Goal: Subscribe to service/newsletter

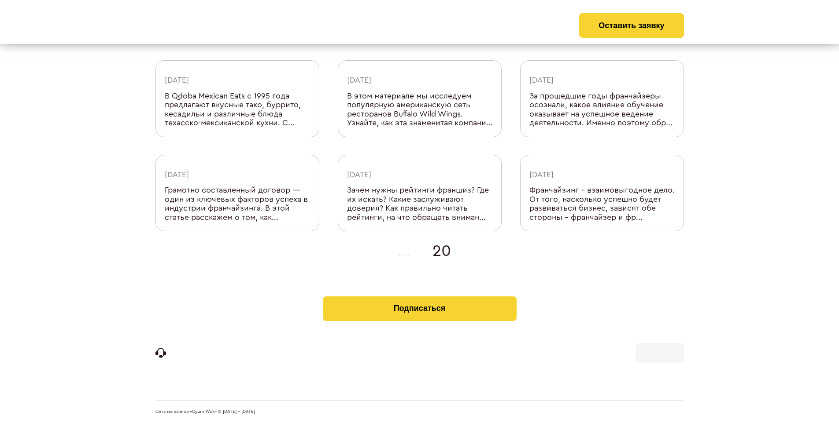
scroll to position [280, 0]
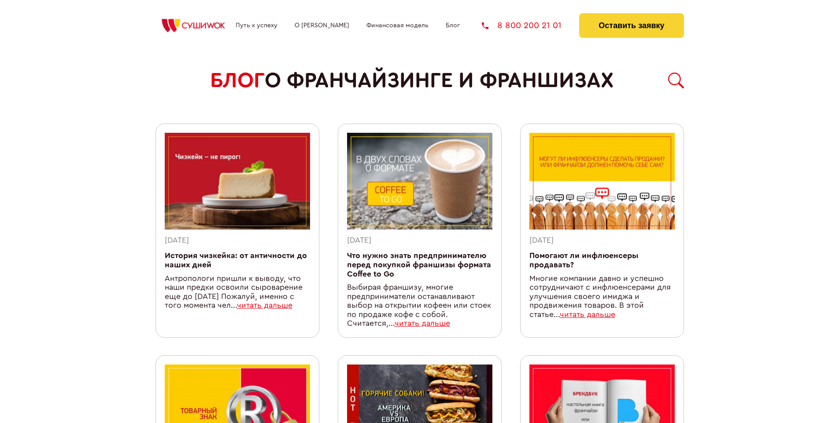
scroll to position [775, 0]
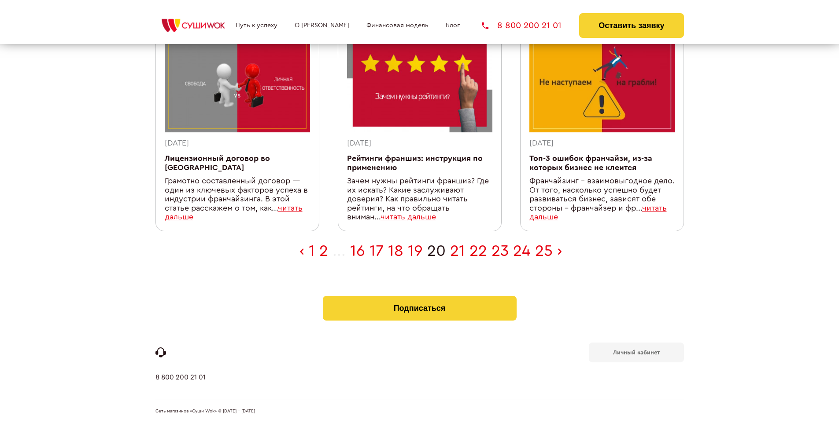
click at [636, 352] on b "Личный кабинет" at bounding box center [636, 353] width 47 height 6
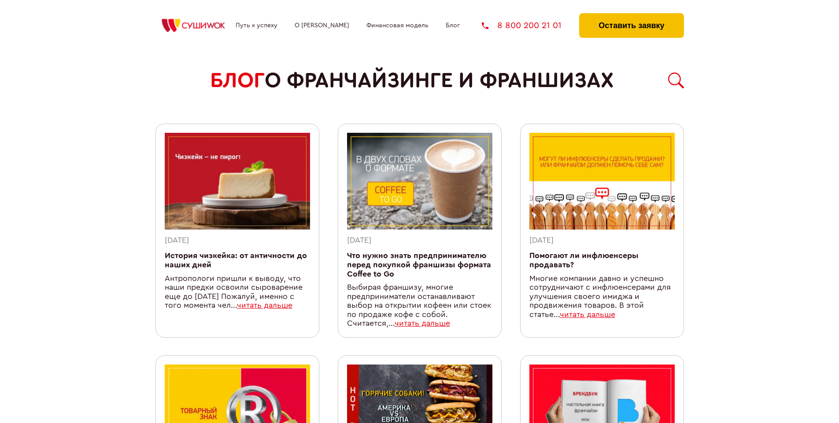
click at [631, 15] on button "Оставить заявку" at bounding box center [631, 25] width 104 height 25
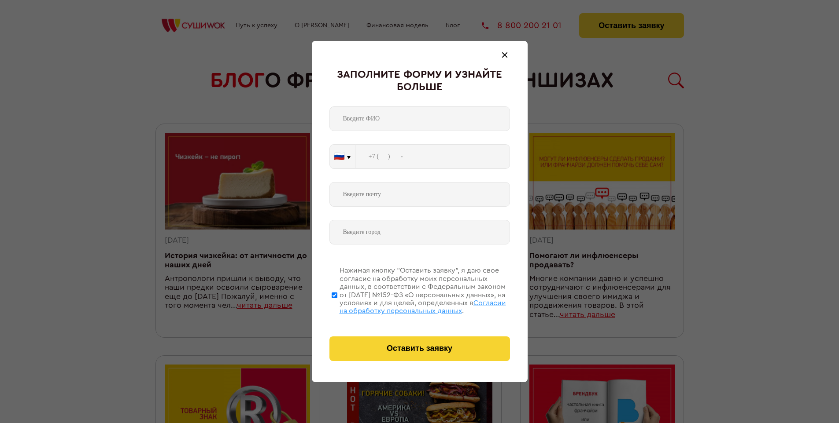
click at [408, 306] on span "Согласии на обработку персональных данных" at bounding box center [422, 307] width 166 height 15
click at [337, 306] on input "Нажимая кнопку “Оставить заявку”, я даю свое согласие на обработку моих персона…" at bounding box center [334, 295] width 6 height 70
checkbox input "false"
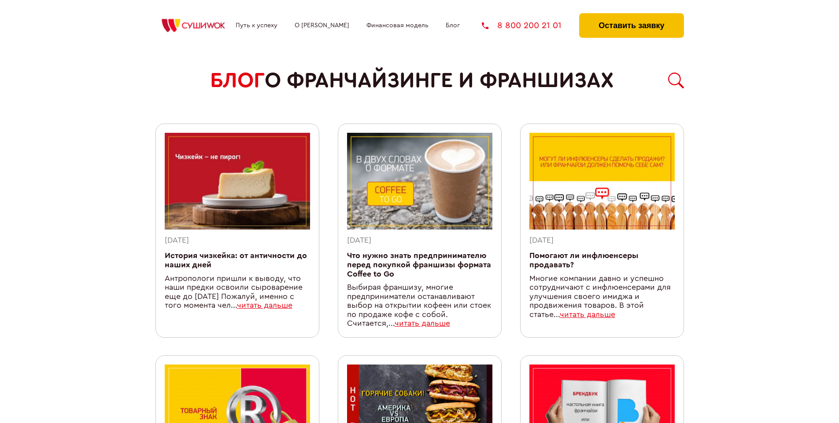
click at [631, 15] on button "Оставить заявку" at bounding box center [631, 25] width 104 height 25
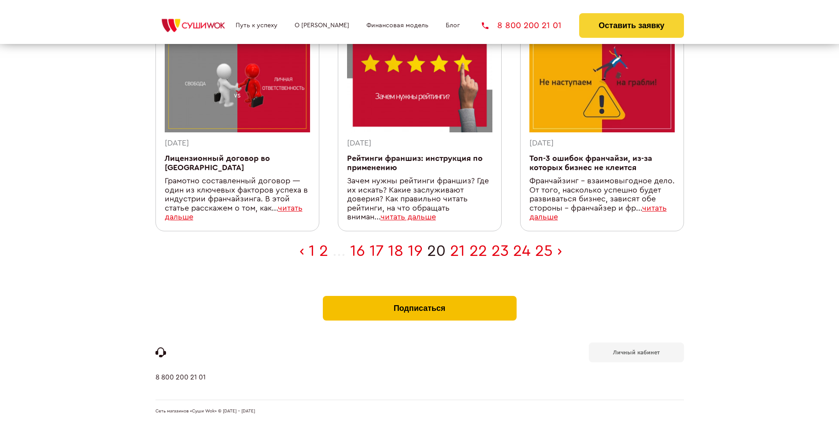
click at [419, 298] on button "Подписаться" at bounding box center [420, 308] width 194 height 25
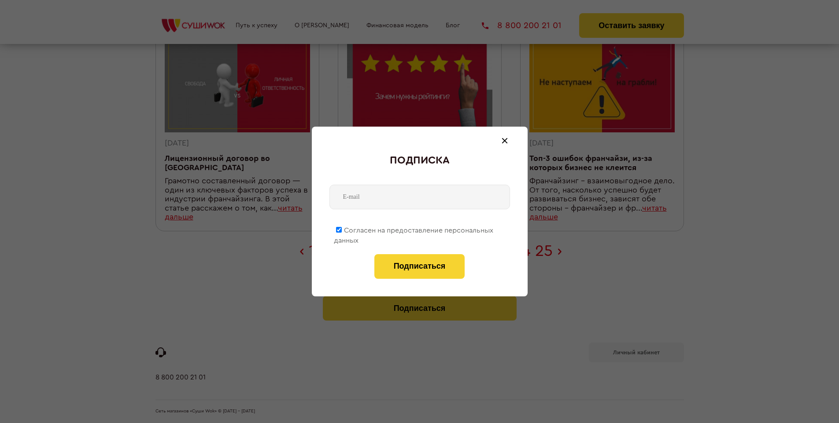
click at [414, 229] on span "Согласен на предоставление персональных данных" at bounding box center [413, 235] width 159 height 17
click at [342, 229] on input "Согласен на предоставление персональных данных" at bounding box center [339, 230] width 6 height 6
checkbox input "false"
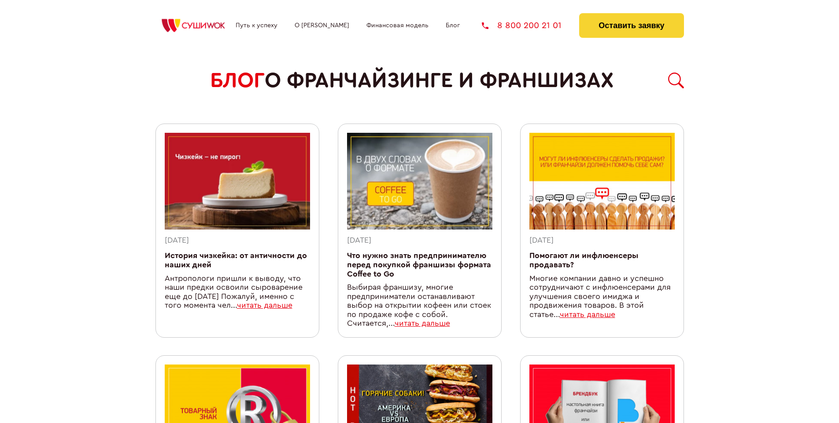
scroll to position [775, 0]
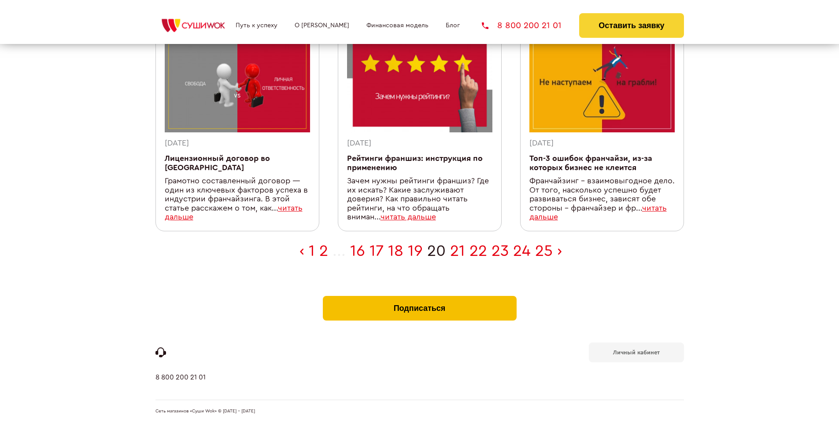
click at [419, 298] on button "Подписаться" at bounding box center [420, 308] width 194 height 25
